Goal: Find specific page/section: Find specific page/section

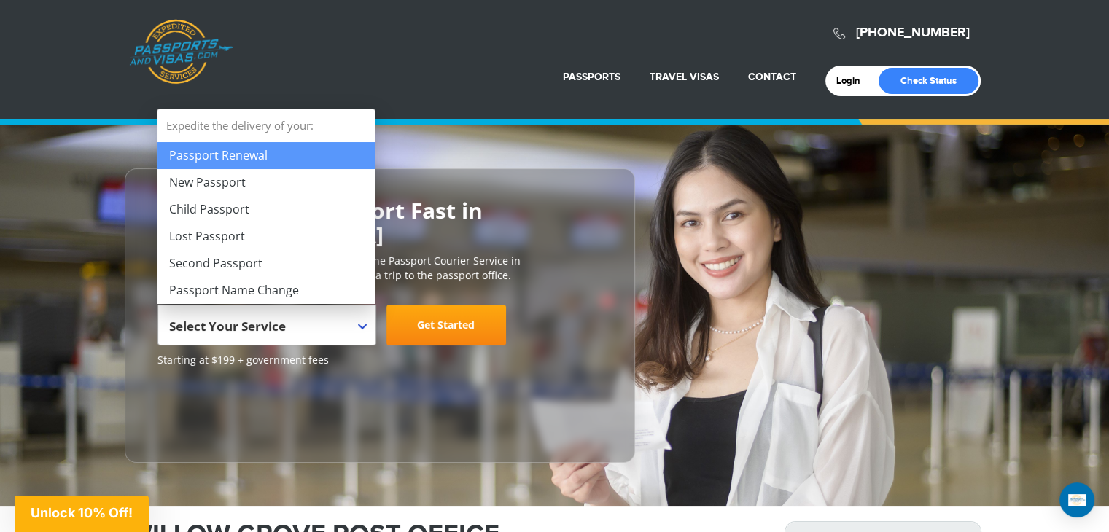
click at [365, 324] on b at bounding box center [362, 327] width 9 height 6
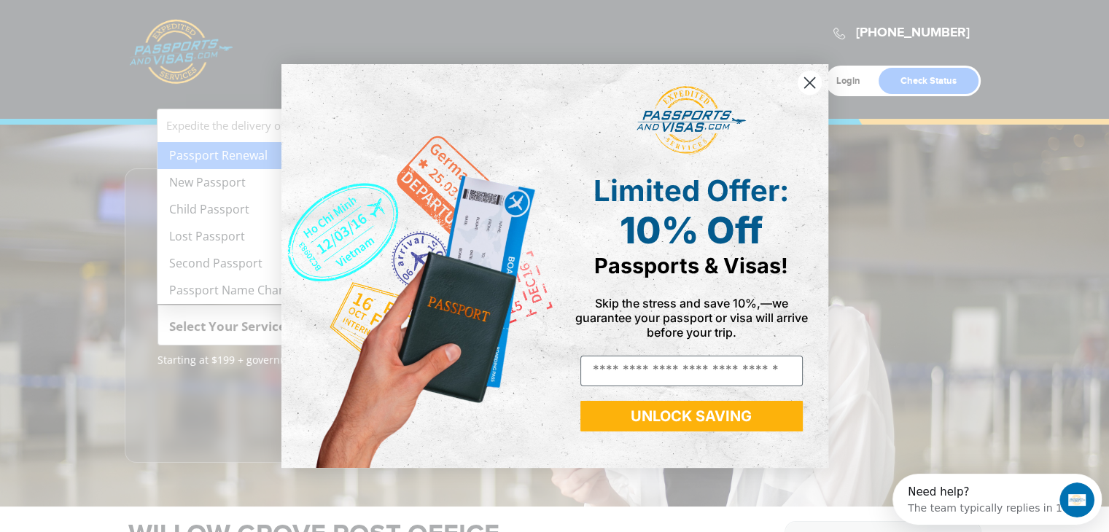
click at [807, 79] on circle "Close dialog" at bounding box center [809, 83] width 24 height 24
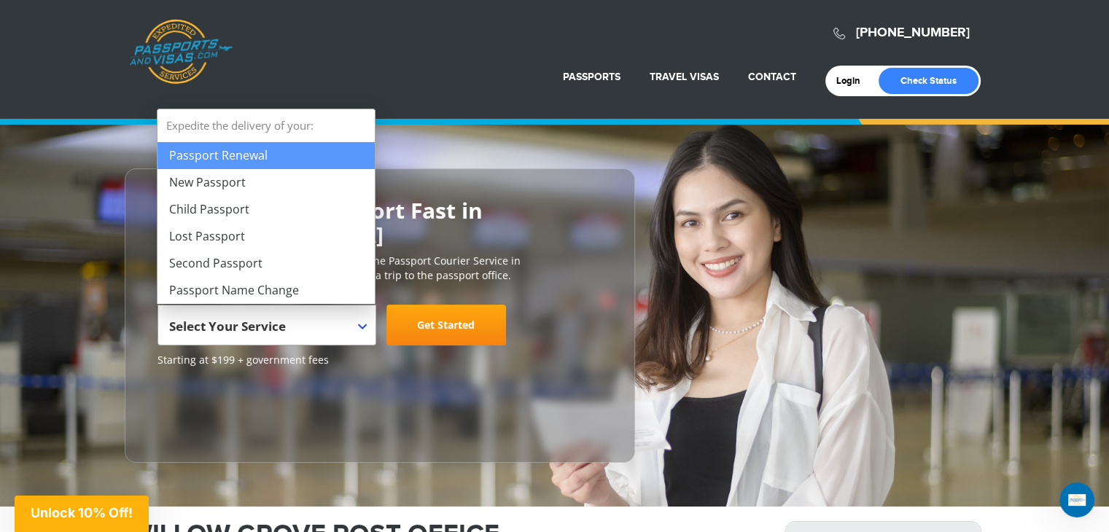
click at [362, 325] on b at bounding box center [362, 327] width 9 height 6
select select "**********"
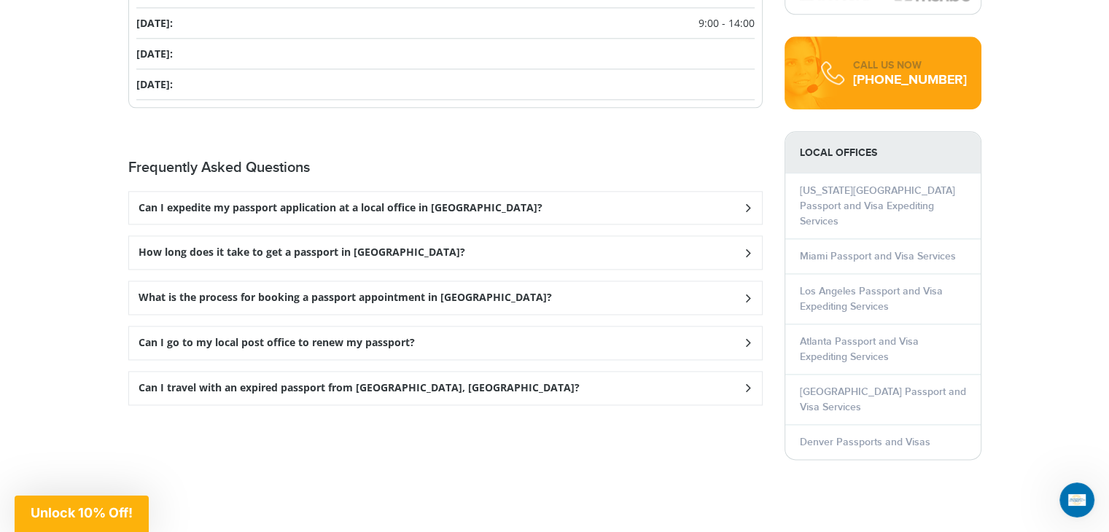
scroll to position [1895, 0]
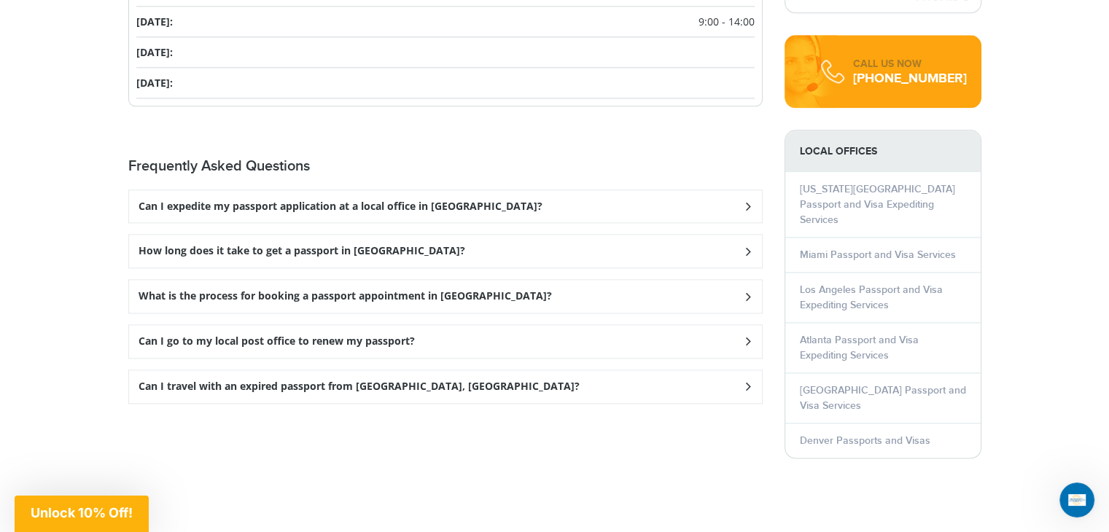
click at [744, 211] on icon at bounding box center [747, 205] width 15 height 9
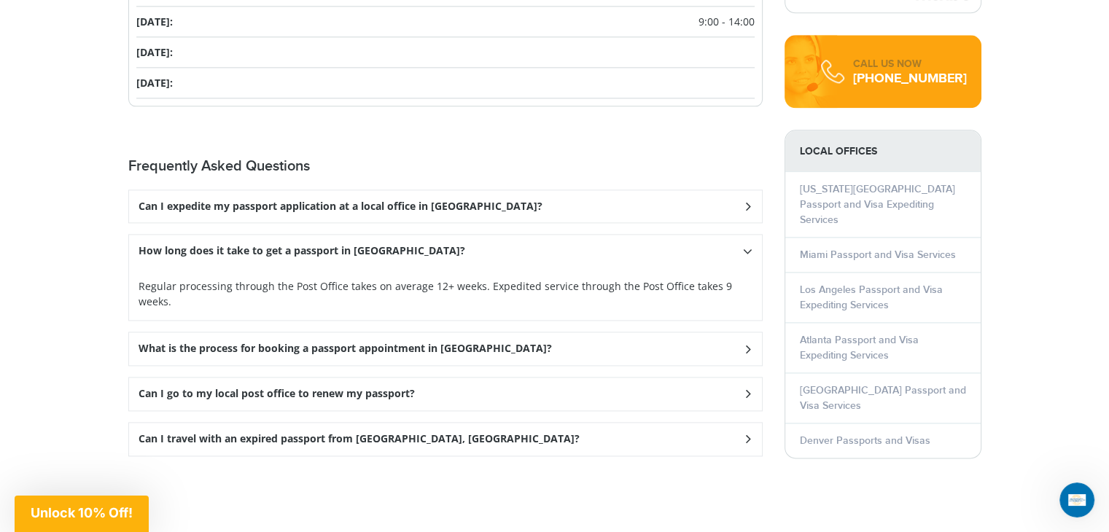
click at [744, 249] on icon at bounding box center [747, 251] width 9 height 15
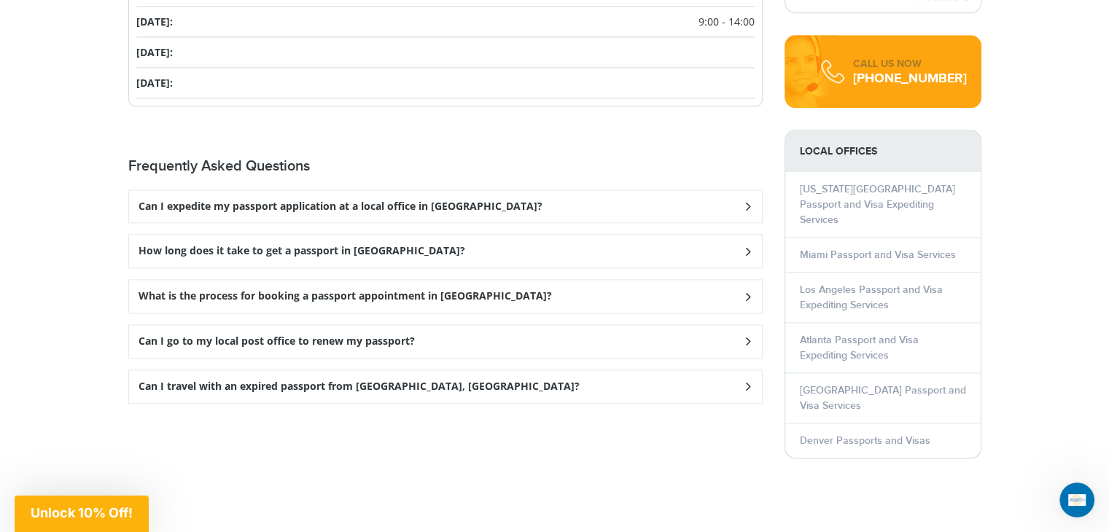
click at [744, 211] on icon at bounding box center [747, 205] width 15 height 9
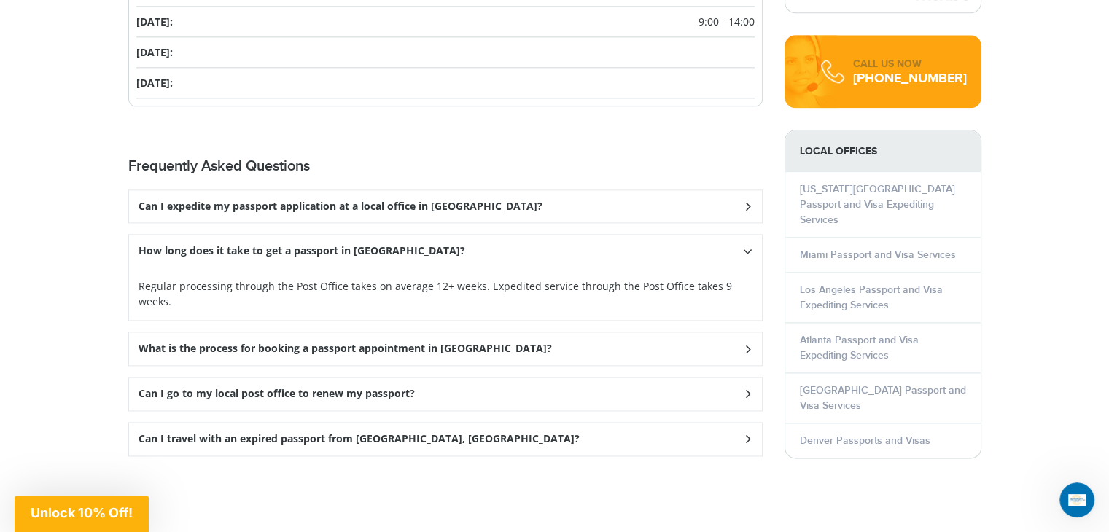
click at [744, 249] on icon at bounding box center [747, 251] width 9 height 15
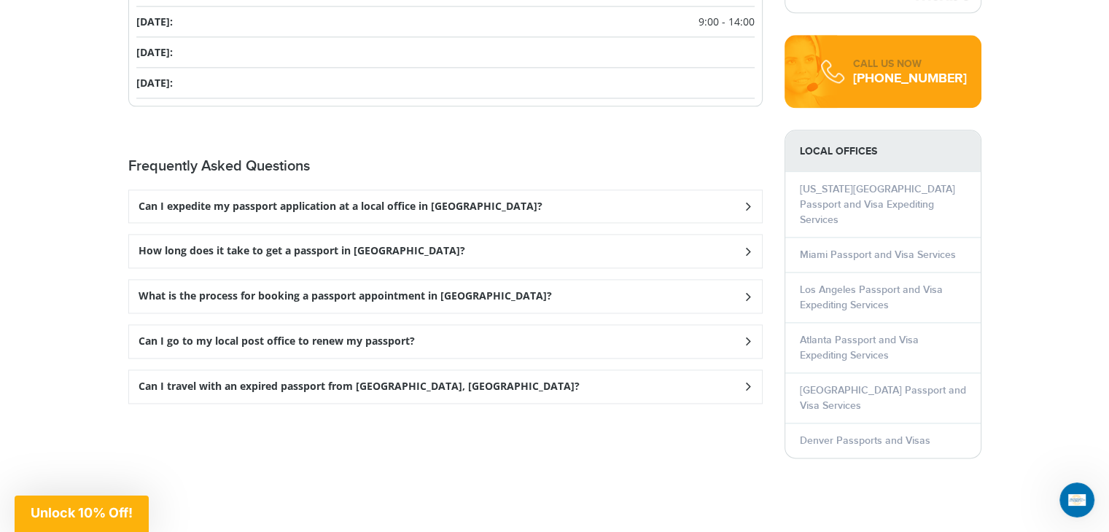
click at [746, 211] on icon at bounding box center [747, 205] width 15 height 9
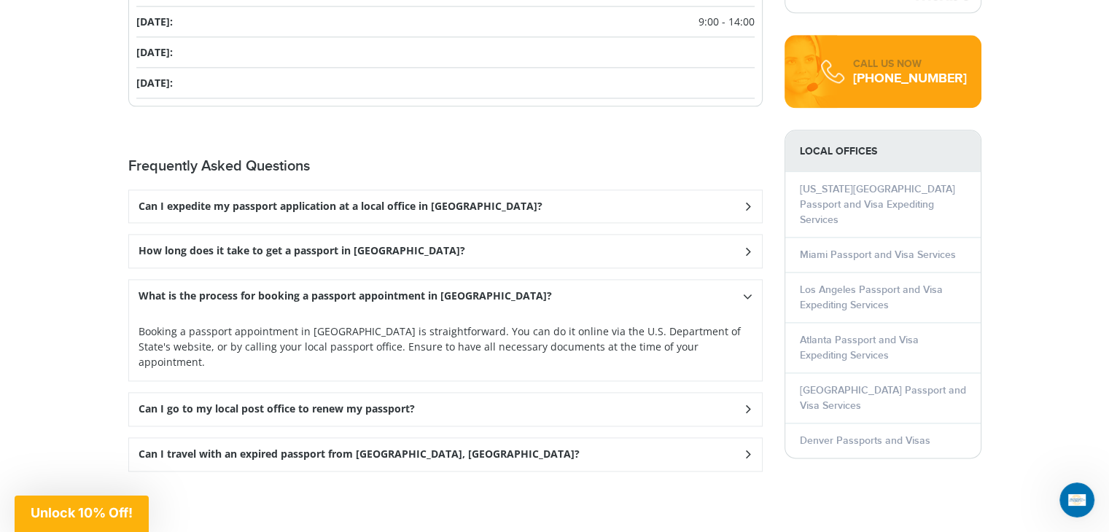
click at [746, 292] on icon at bounding box center [747, 296] width 9 height 15
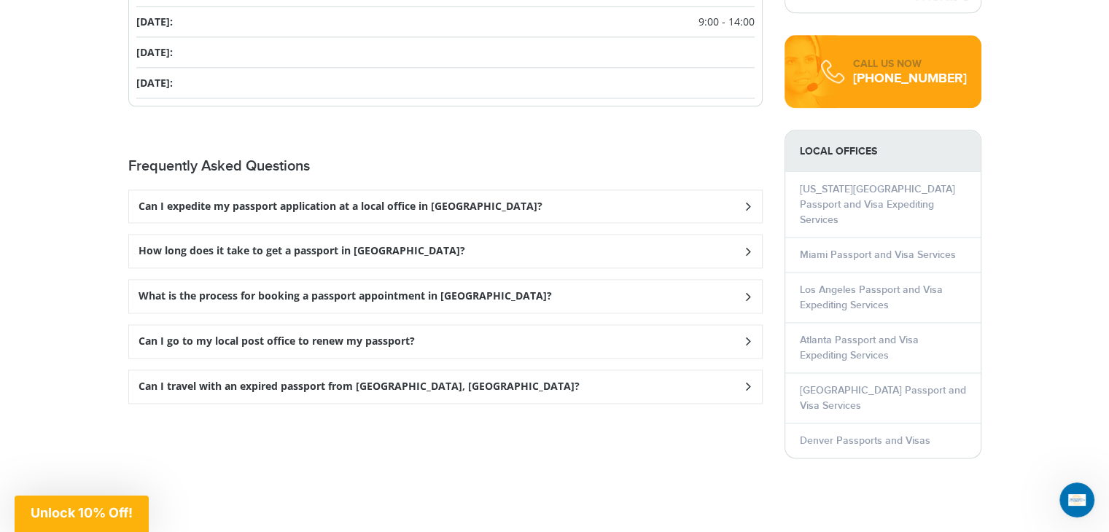
click at [745, 211] on icon at bounding box center [747, 205] width 15 height 9
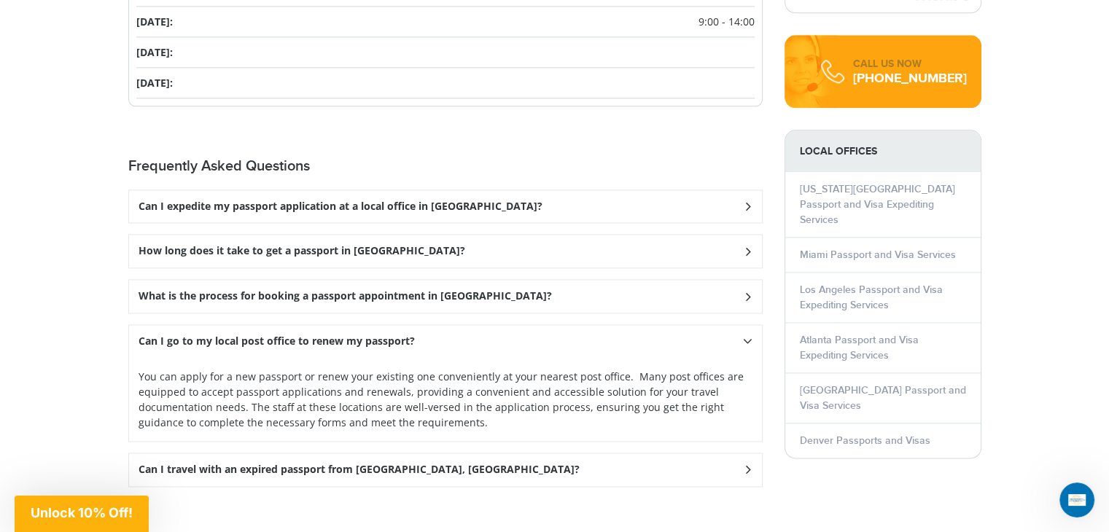
click at [745, 335] on icon at bounding box center [747, 341] width 9 height 15
